Goal: Feedback & Contribution: Leave review/rating

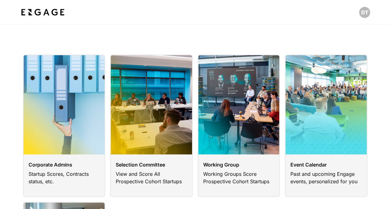
click at [179, 115] on link at bounding box center [151, 126] width 83 height 142
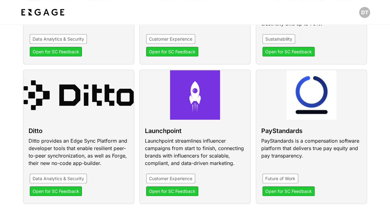
scroll to position [248, 0]
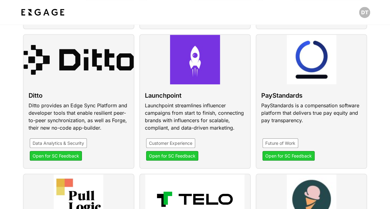
click at [53, 89] on link at bounding box center [78, 101] width 111 height 135
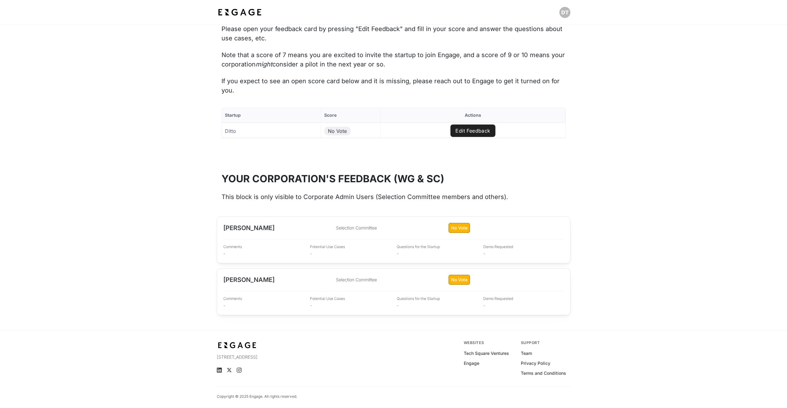
scroll to position [636, 0]
click at [390, 128] on button "Edit Feedback" at bounding box center [472, 129] width 45 height 12
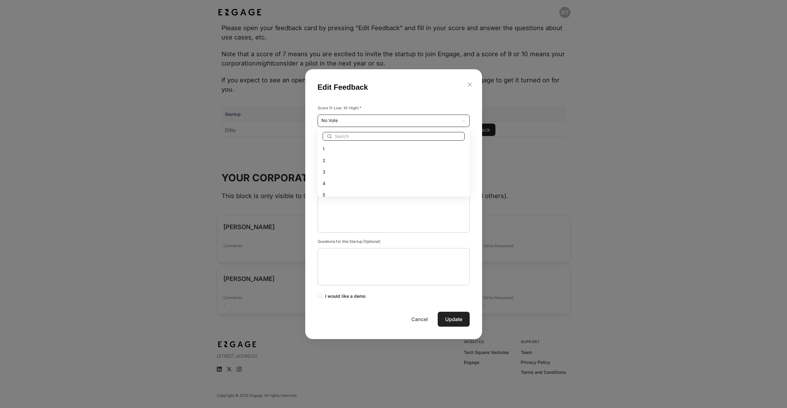
click at [352, 121] on div "Startup Score Actions Ditto No Vote Edit Feedback to of Page of Edit Feedback S…" at bounding box center [393, 133] width 787 height 78
click at [390, 209] on div at bounding box center [393, 204] width 787 height 408
click at [390, 209] on button "Cancel" at bounding box center [419, 318] width 31 height 15
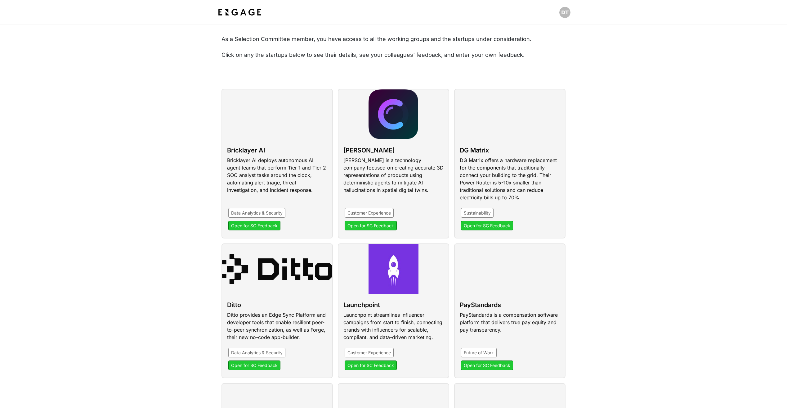
scroll to position [31, 0]
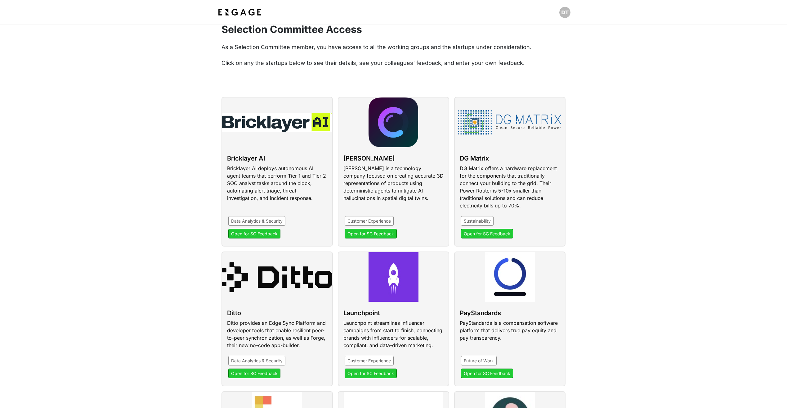
click at [503, 161] on link at bounding box center [509, 172] width 111 height 150
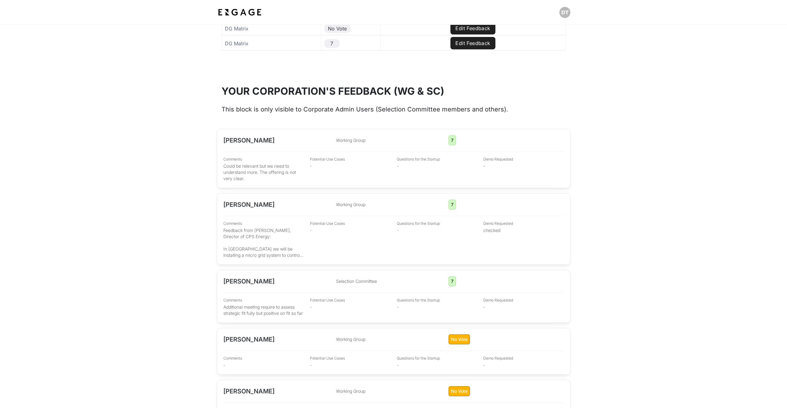
scroll to position [744, 0]
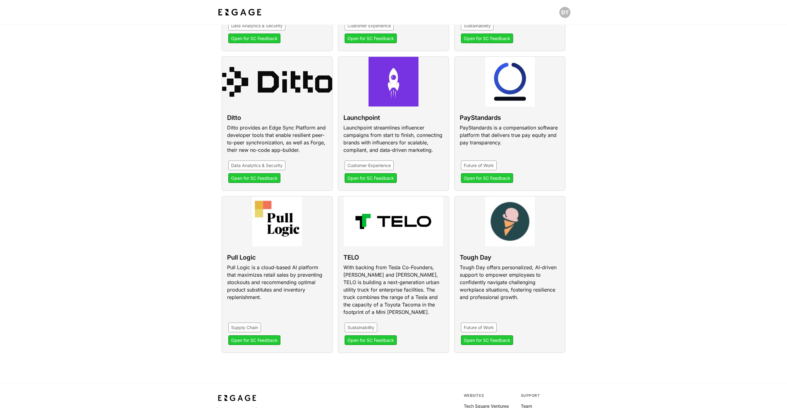
scroll to position [280, 0]
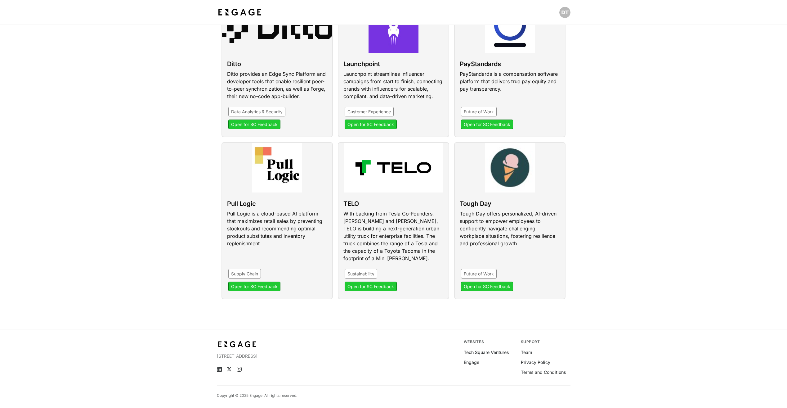
click at [519, 215] on link at bounding box center [509, 220] width 111 height 157
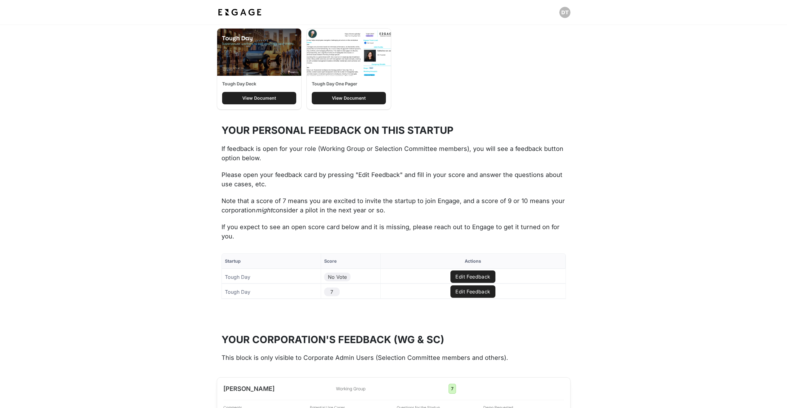
scroll to position [496, 0]
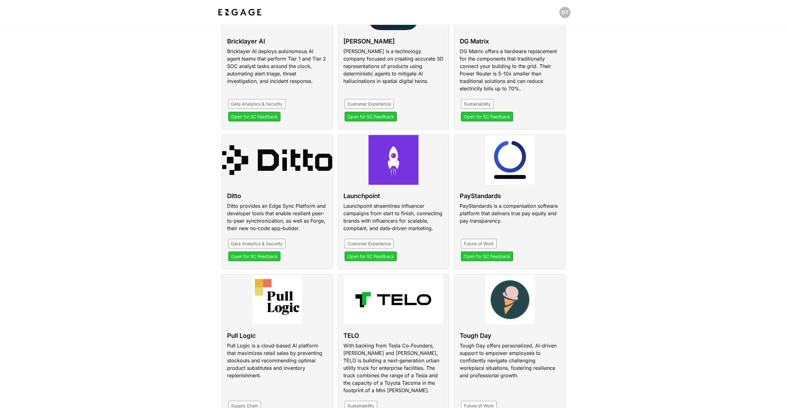
scroll to position [217, 0]
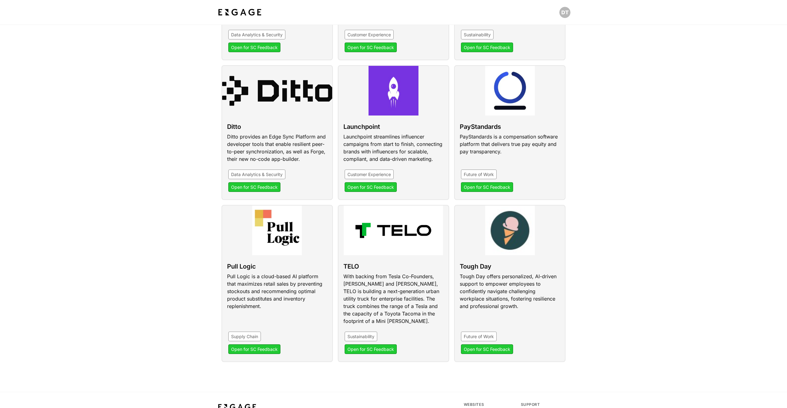
click at [290, 245] on link at bounding box center [276, 283] width 111 height 157
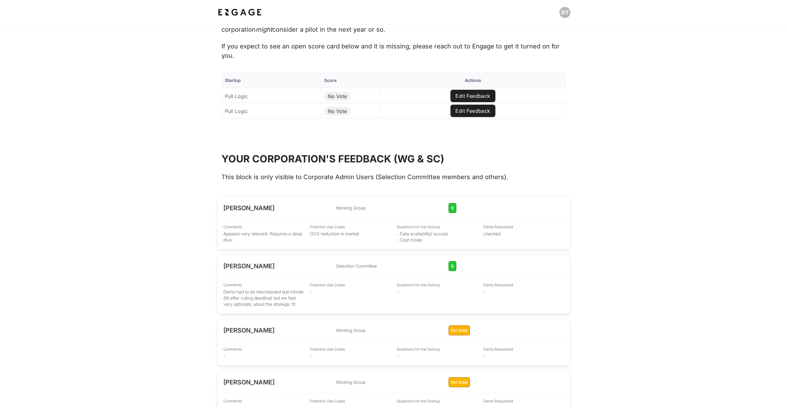
scroll to position [682, 0]
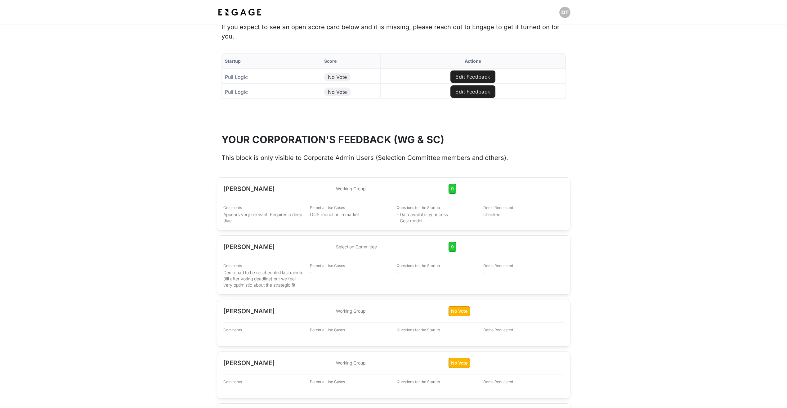
click at [307, 274] on div "Comments Demo had to be rescheduled last minute (till after voting deadline) bu…" at bounding box center [393, 275] width 341 height 25
click at [464, 77] on button "Edit Feedback" at bounding box center [472, 76] width 45 height 12
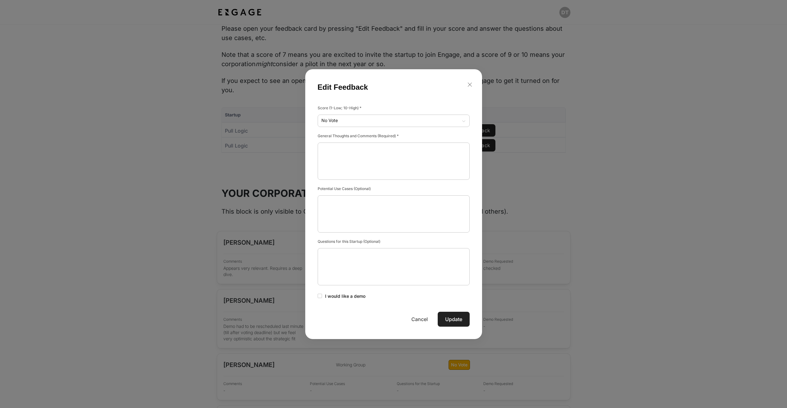
scroll to position [620, 0]
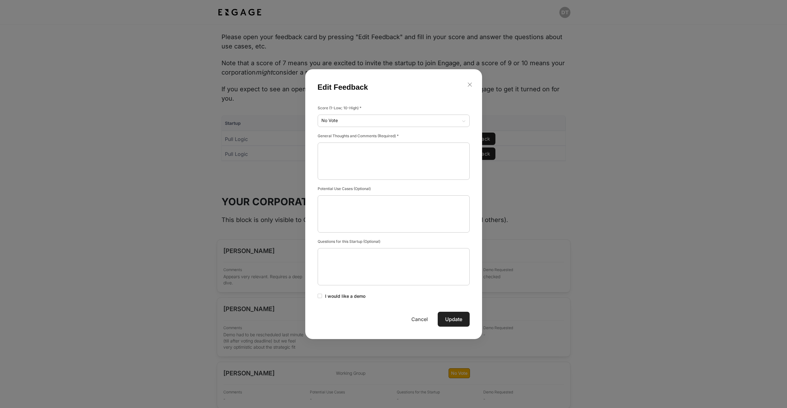
click at [471, 78] on div "Edit Feedback" at bounding box center [393, 83] width 177 height 29
click at [471, 83] on icon "button" at bounding box center [470, 84] width 7 height 7
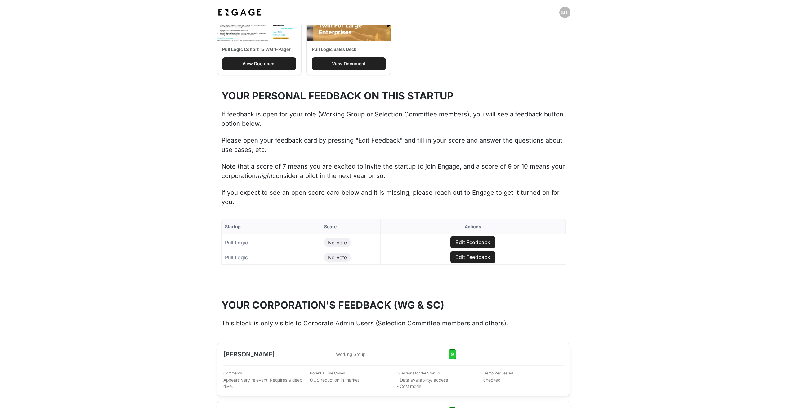
scroll to position [527, 0]
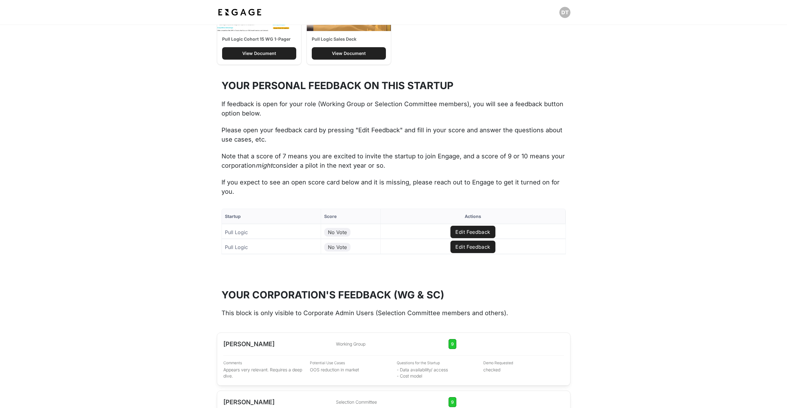
click at [328, 234] on div "No Vote" at bounding box center [337, 232] width 26 height 9
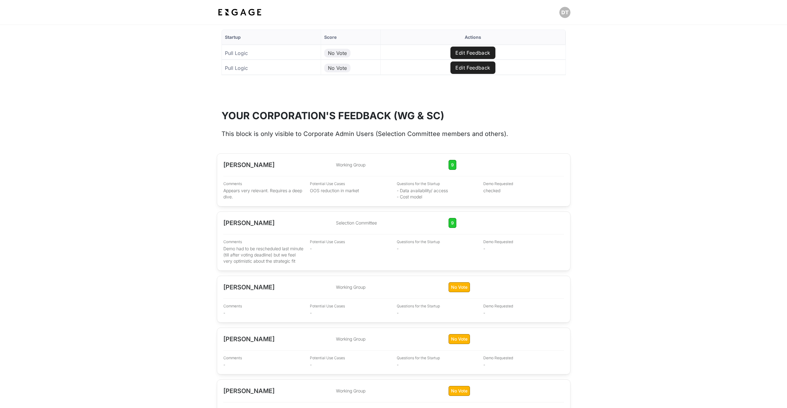
scroll to position [620, 0]
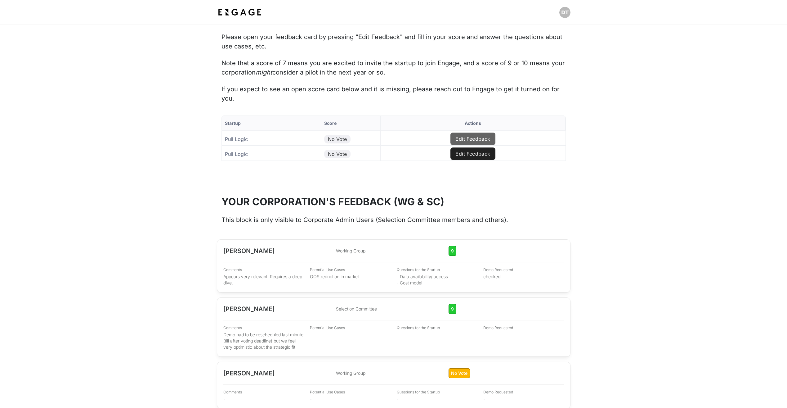
click at [463, 139] on button "Edit Feedback" at bounding box center [472, 138] width 45 height 12
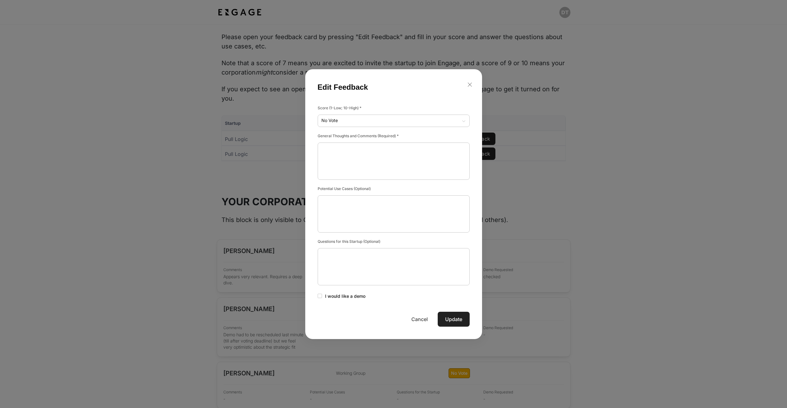
click at [379, 122] on div "Startup Score Actions Pull Logic No Vote Edit Feedback Pull Logic No Vote Edit …" at bounding box center [393, 149] width 787 height 93
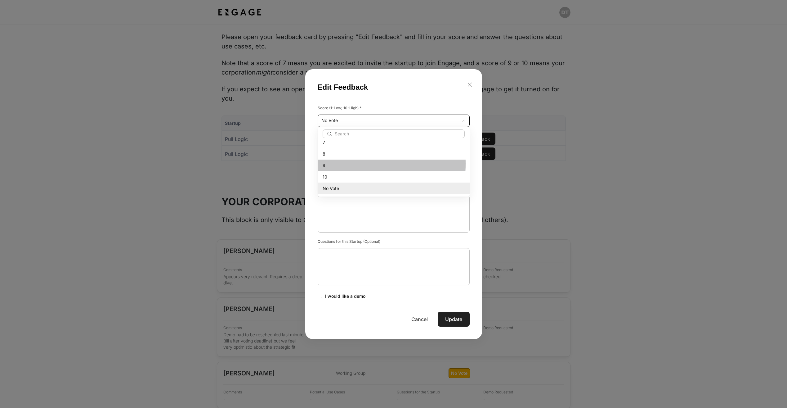
click at [328, 164] on div "9" at bounding box center [394, 165] width 142 height 7
type input "9"
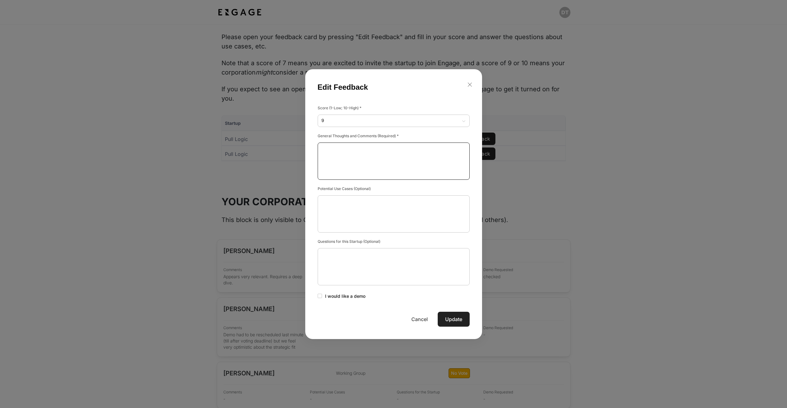
click at [336, 159] on Provided at bounding box center [393, 160] width 145 height 37
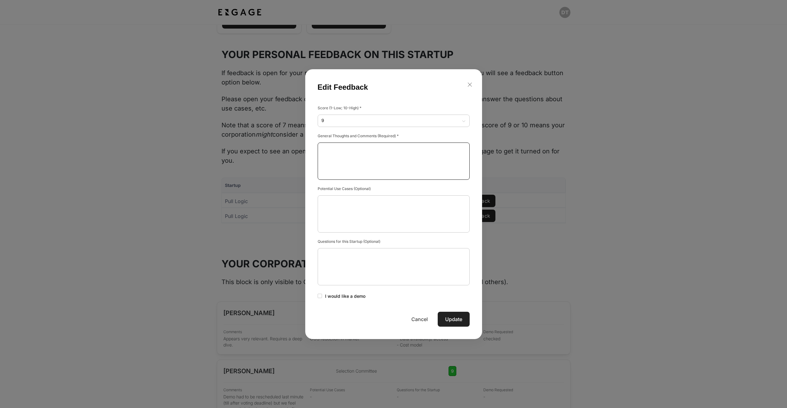
click at [387, 155] on Provided at bounding box center [393, 160] width 145 height 37
paste Provided "We continue to feel very positive about them and want to keep exploring whether…"
click at [322, 151] on Provided "We continue to feel very positive about them and want to keep exploring whether…" at bounding box center [393, 160] width 145 height 37
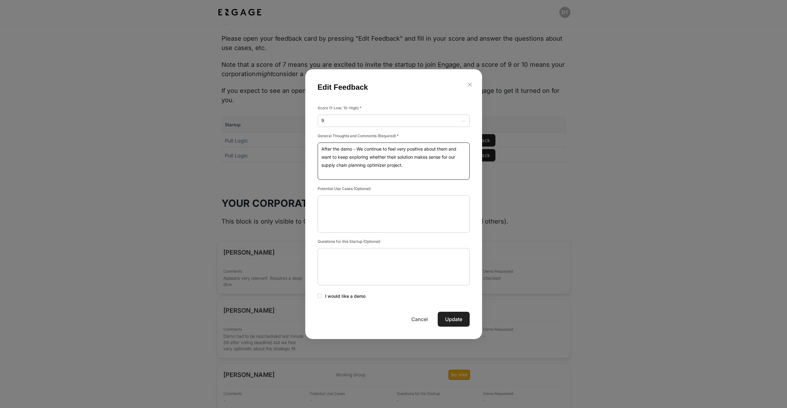
scroll to position [589, 0]
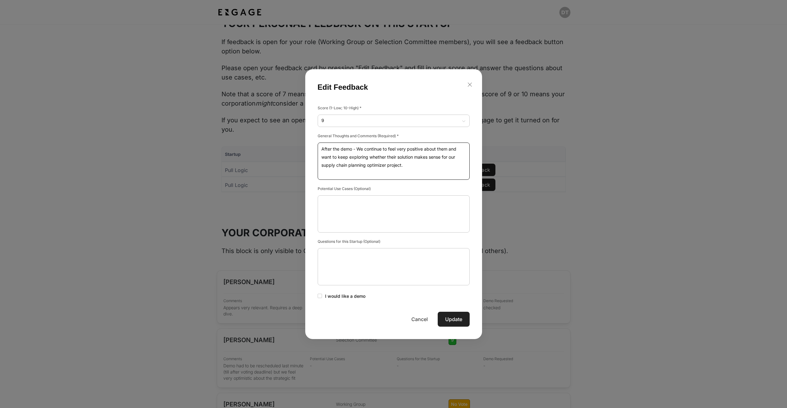
type Provided "After the demo - We continue to feel very positive about them and want to keep …"
click at [450, 318] on button "Update" at bounding box center [454, 318] width 32 height 15
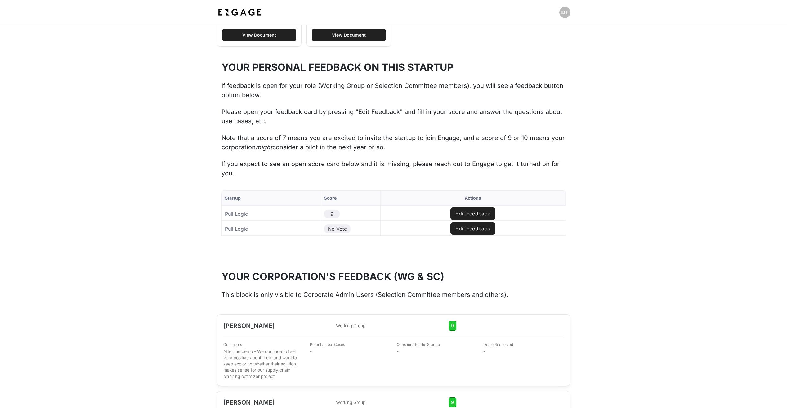
scroll to position [527, 0]
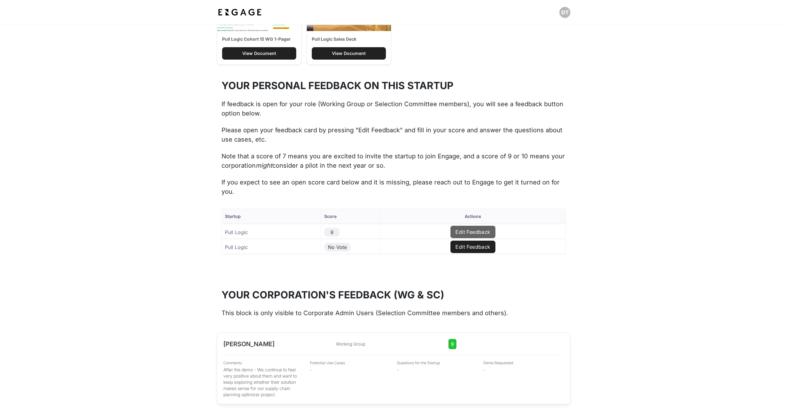
click at [462, 231] on button "Edit Feedback" at bounding box center [472, 232] width 45 height 12
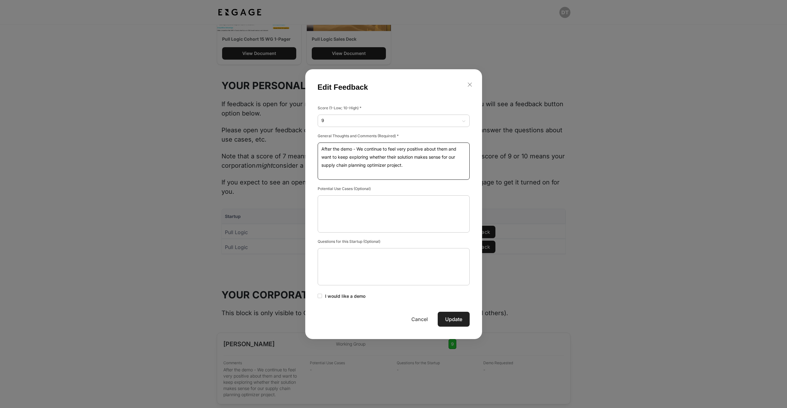
drag, startPoint x: 407, startPoint y: 168, endPoint x: 298, endPoint y: 145, distance: 111.2
click at [298, 145] on div "Edit Feedback Score (1-Low; 10-High) * 9 9 ​ General Thoughts and Comments (Req…" at bounding box center [393, 204] width 787 height 408
click at [357, 196] on div "Startup Score Actions Pull Logic 9 Edit Feedback Pull Logic No Vote Edit Feedba…" at bounding box center [393, 242] width 787 height 93
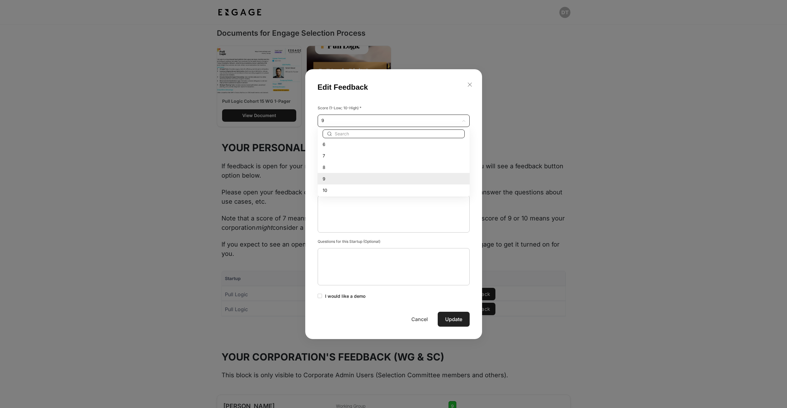
scroll to position [75, 0]
click at [412, 184] on li "No Vote" at bounding box center [394, 187] width 152 height 11
type input "No Vote"
click at [450, 318] on button "Update" at bounding box center [454, 318] width 32 height 15
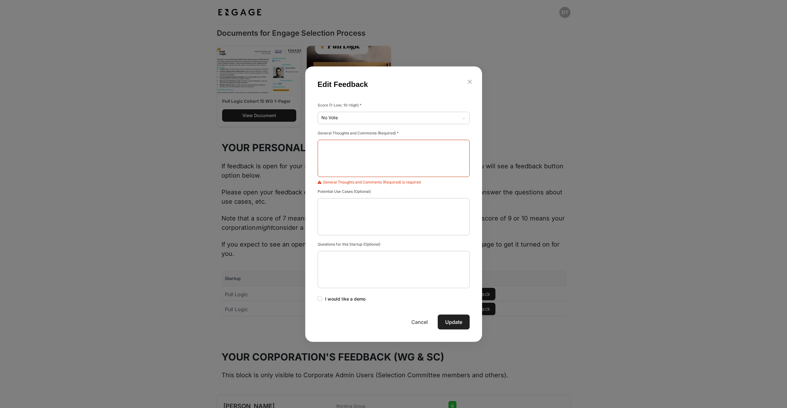
click at [364, 158] on Provided at bounding box center [393, 158] width 145 height 37
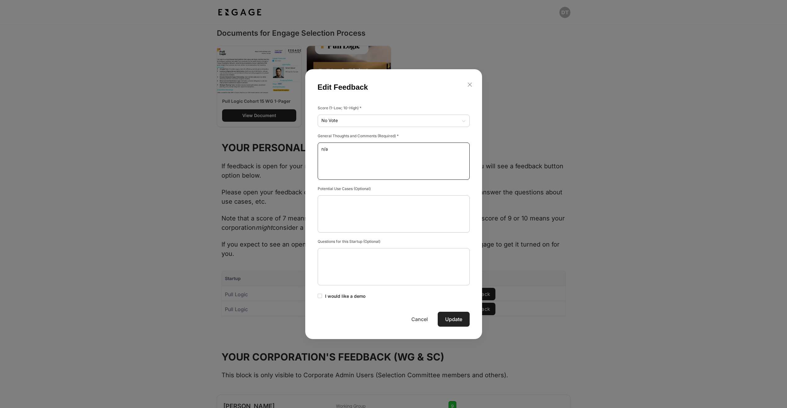
type Provided "n/a"
click at [456, 320] on button "Update" at bounding box center [454, 318] width 32 height 15
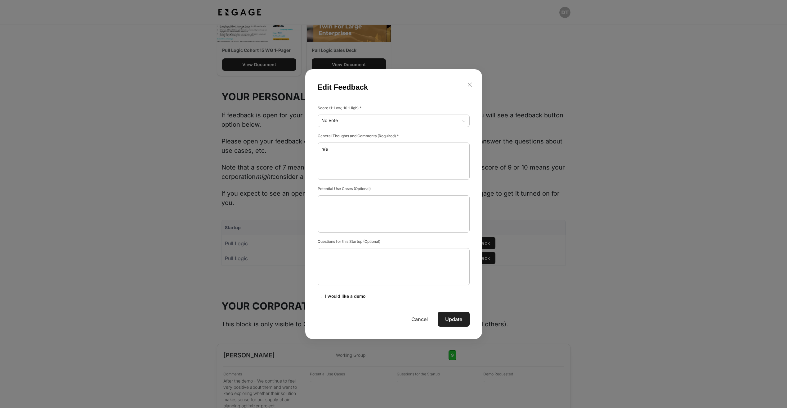
scroll to position [527, 0]
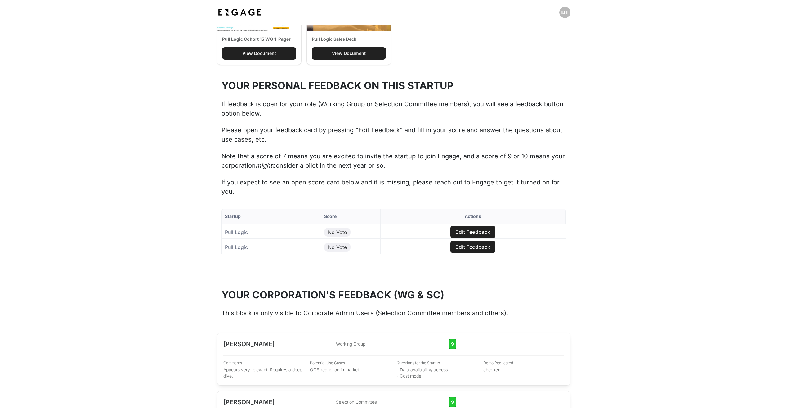
click at [477, 248] on button "Edit Feedback" at bounding box center [472, 246] width 45 height 12
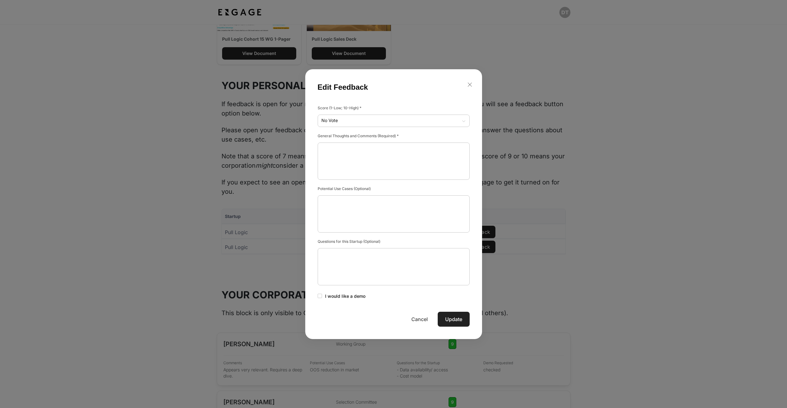
click at [364, 196] on div "Startup Score Actions Pull Logic No Vote Edit Feedback Pull Logic No Vote Edit …" at bounding box center [393, 242] width 787 height 93
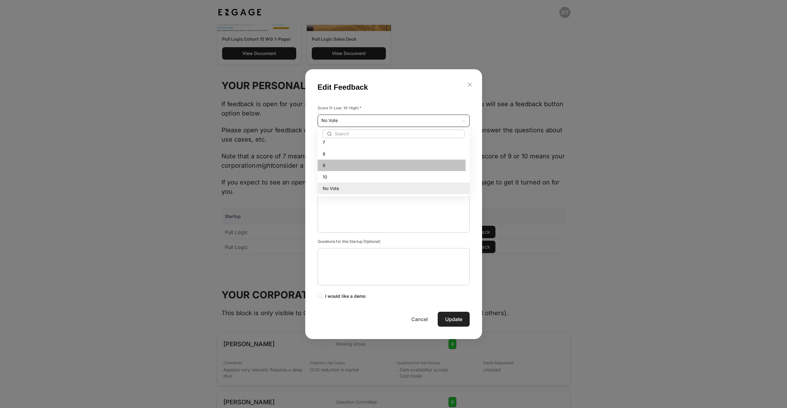
click at [334, 166] on div "9" at bounding box center [394, 165] width 142 height 7
type input "9"
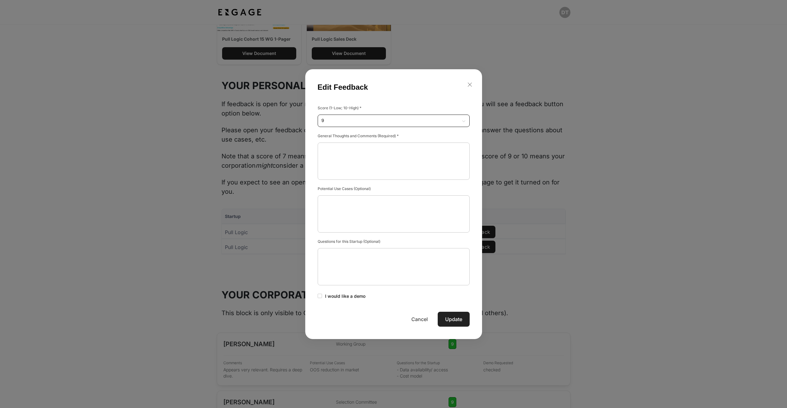
click at [342, 163] on Provided at bounding box center [393, 160] width 145 height 37
paste Provided "After the demo - We continue to feel very positive about them and want to keep …"
type Provided "After the demo - We continue to feel very positive about them and want to keep …"
click at [465, 316] on button "Update" at bounding box center [454, 318] width 32 height 15
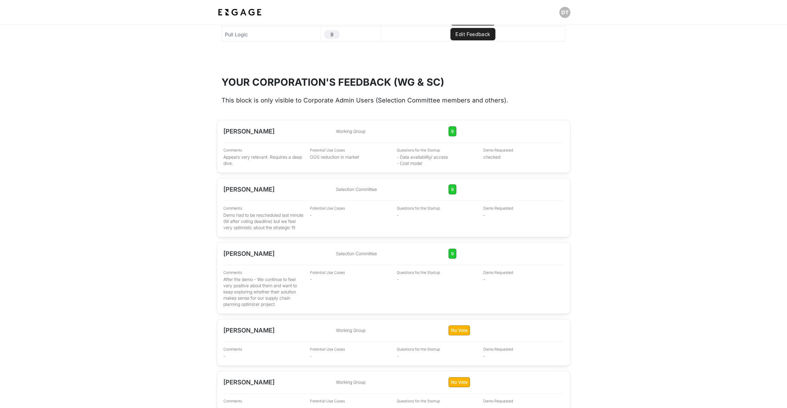
scroll to position [620, 0]
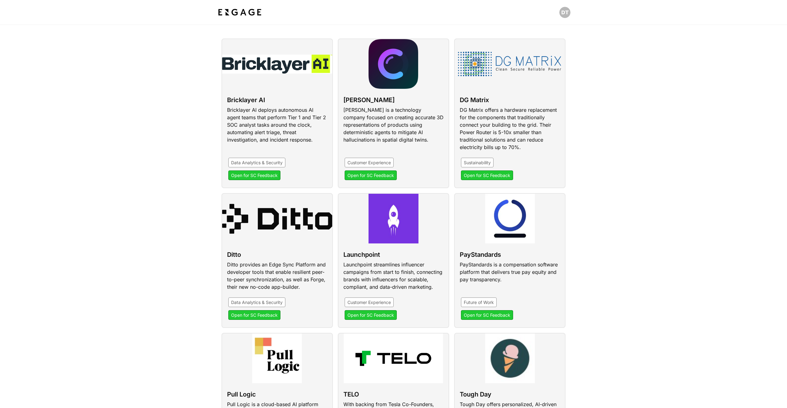
scroll to position [93, 0]
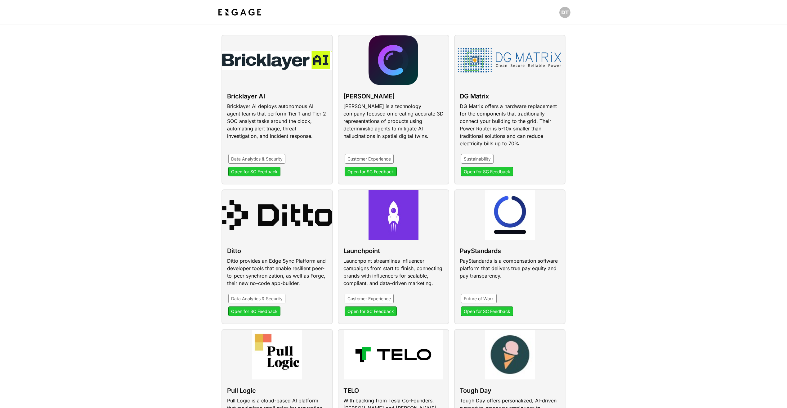
click at [322, 221] on link at bounding box center [276, 256] width 111 height 135
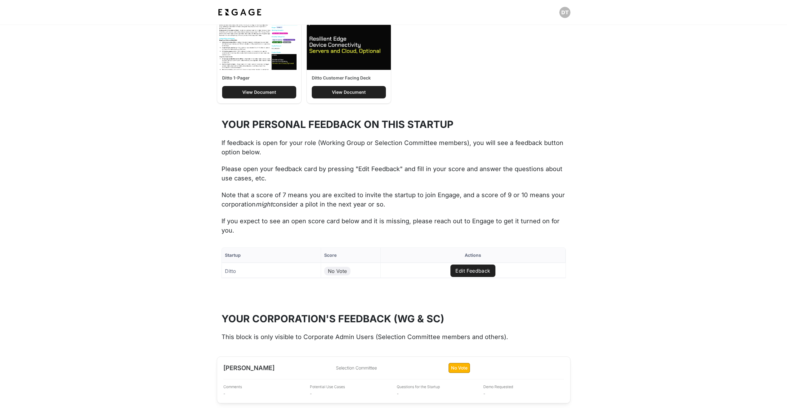
scroll to position [558, 0]
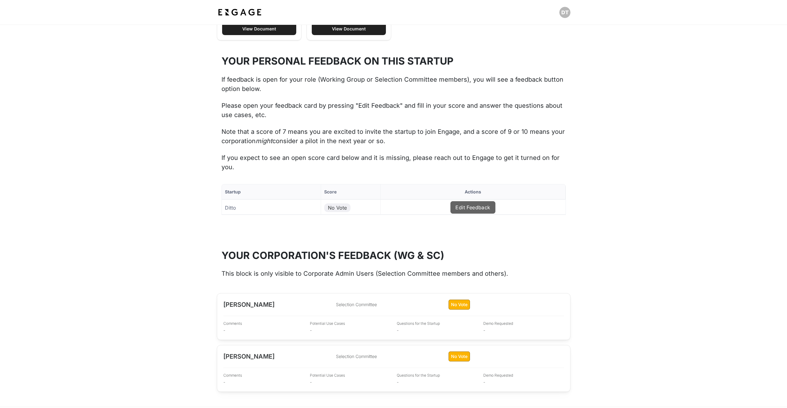
click at [471, 210] on button "Edit Feedback" at bounding box center [472, 207] width 45 height 12
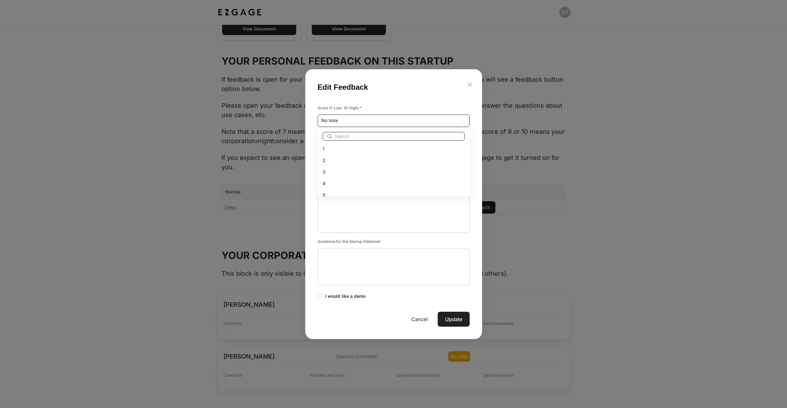
click at [411, 172] on div "Startup Score Actions Ditto No Vote Edit Feedback to of Page of Edit Feedback S…" at bounding box center [393, 211] width 787 height 78
click at [330, 156] on div "7" at bounding box center [394, 155] width 142 height 7
type input "7"
click at [344, 152] on Provided at bounding box center [393, 160] width 145 height 37
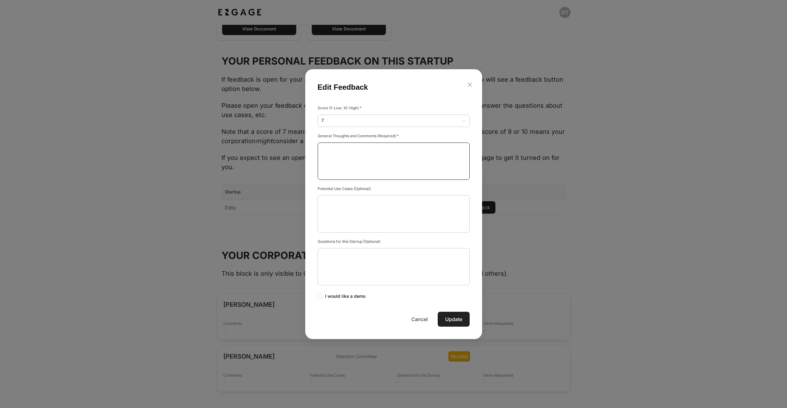
paste Provided "Interesting technology to seamlessly allow device communication and mesh where …"
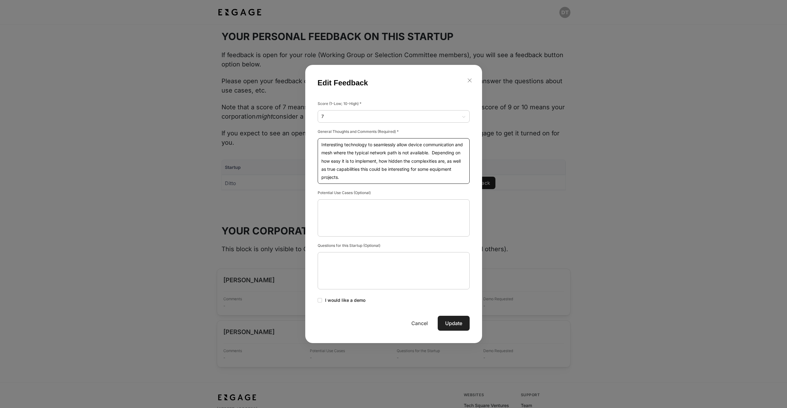
scroll to position [589, 0]
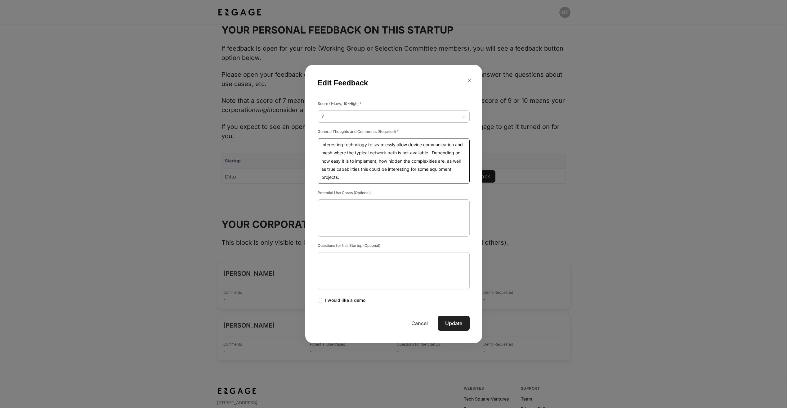
type Provided "Interesting technology to seamlessly allow device communication and mesh where …"
click at [387, 216] on Case\(s\) at bounding box center [393, 217] width 145 height 37
paste Case\(s\) "Digital equipment – coolers, dispense, shelfs, vending. Fitting more seamlessly…"
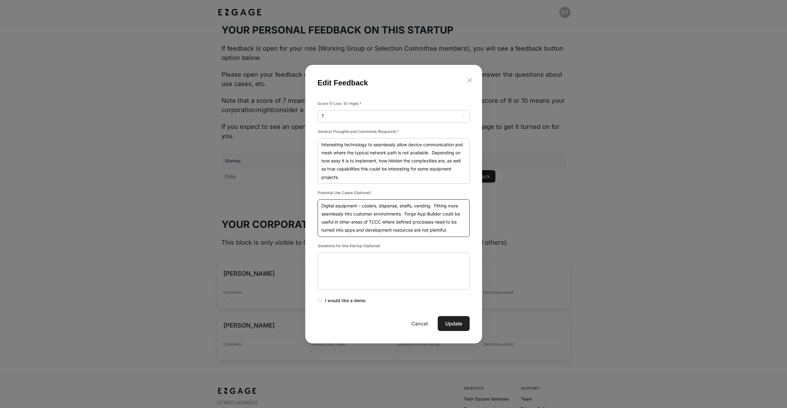
type Case\(s\) "Digital equipment – coolers, dispense, shelfs, vending. Fitting more seamlessly…"
click at [462, 327] on button "Update" at bounding box center [454, 323] width 32 height 15
